Goal: Information Seeking & Learning: Learn about a topic

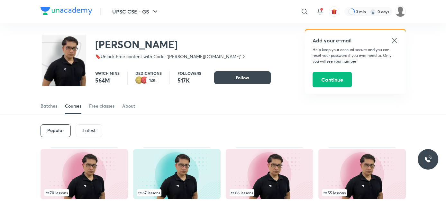
click at [91, 7] on img at bounding box center [67, 11] width 52 height 8
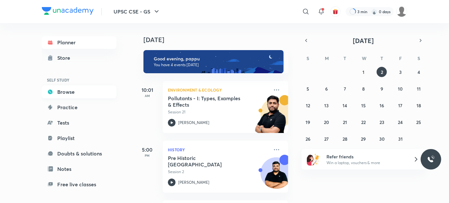
click at [74, 97] on link "Browse" at bounding box center [79, 92] width 75 height 13
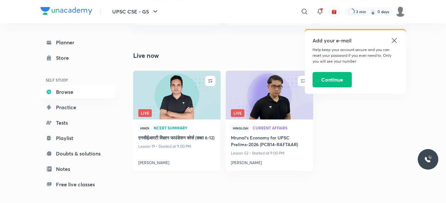
scroll to position [379, 0]
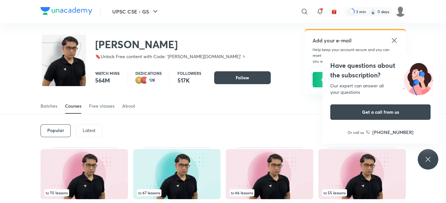
click at [92, 136] on div "Latest" at bounding box center [89, 130] width 26 height 13
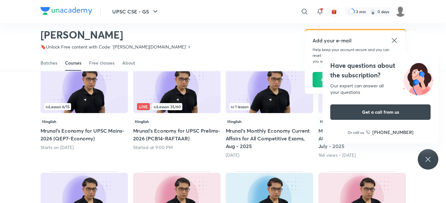
scroll to position [70, 0]
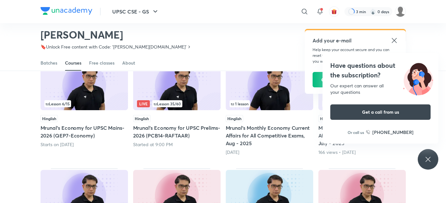
click at [165, 98] on img at bounding box center [176, 85] width 87 height 50
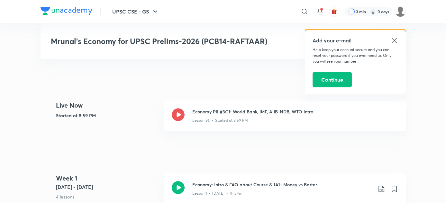
scroll to position [248, 0]
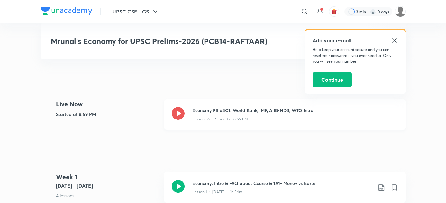
click at [252, 116] on div "Lesson 36 • Started at 8:59 PM" at bounding box center [295, 118] width 206 height 8
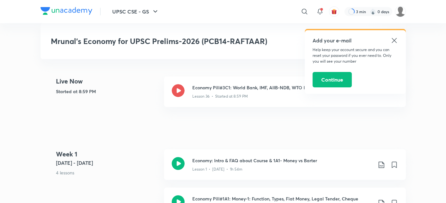
scroll to position [271, 0]
click at [241, 158] on h3 "Economy: Intro & FAQ about Course & 1A1- Money vs Barter" at bounding box center [282, 161] width 180 height 7
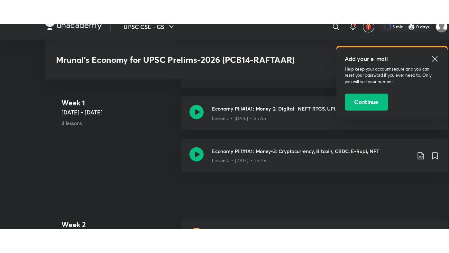
scroll to position [423, 0]
